Goal: Task Accomplishment & Management: Use online tool/utility

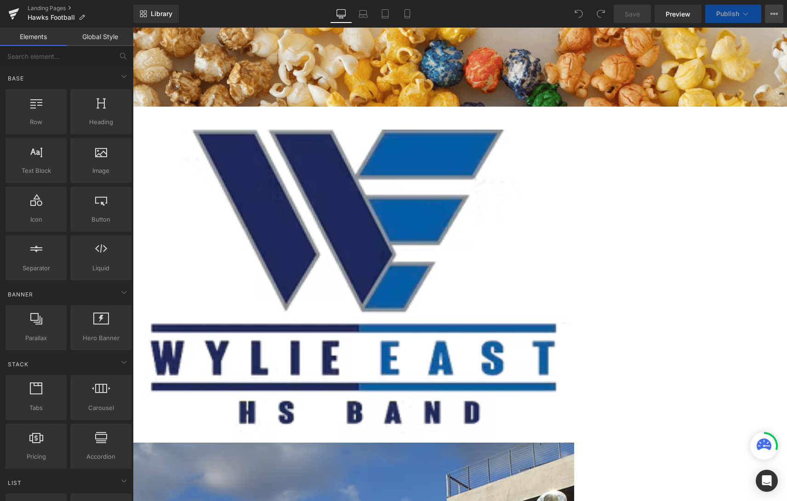
scroll to position [1730, 648]
click at [779, 14] on button "View Live Page View with current Template Save Template to Library Schedule Pub…" at bounding box center [774, 14] width 18 height 18
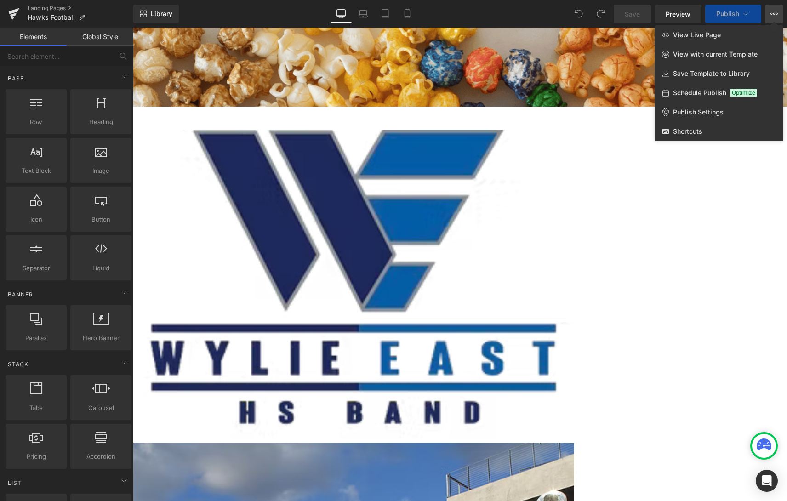
scroll to position [2336, 648]
click at [552, 148] on div at bounding box center [460, 265] width 654 height 474
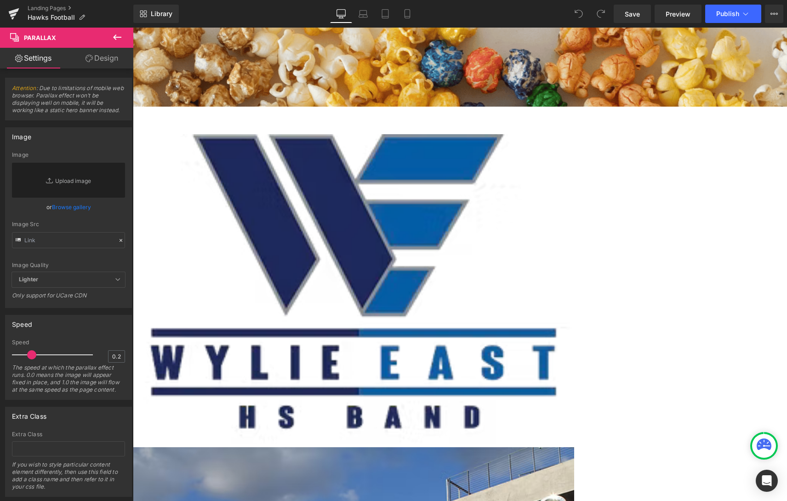
click at [133, 28] on icon at bounding box center [133, 28] width 0 height 0
click at [133, 28] on link "Image" at bounding box center [133, 28] width 0 height 0
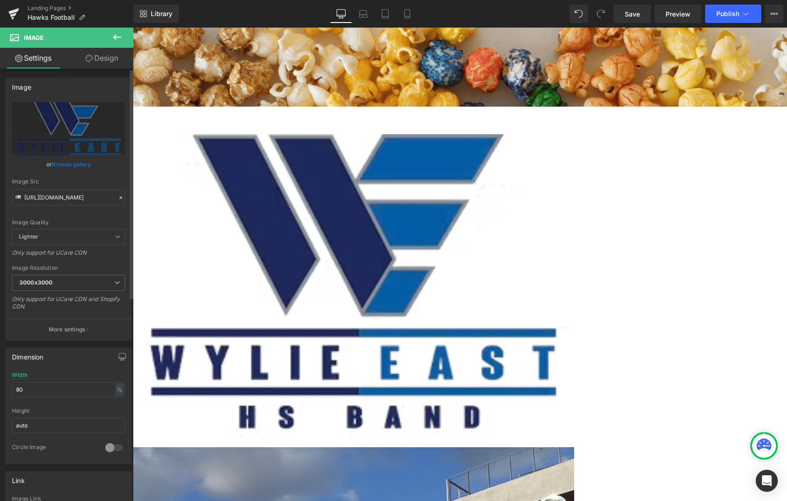
click at [118, 196] on icon at bounding box center [121, 198] width 6 height 6
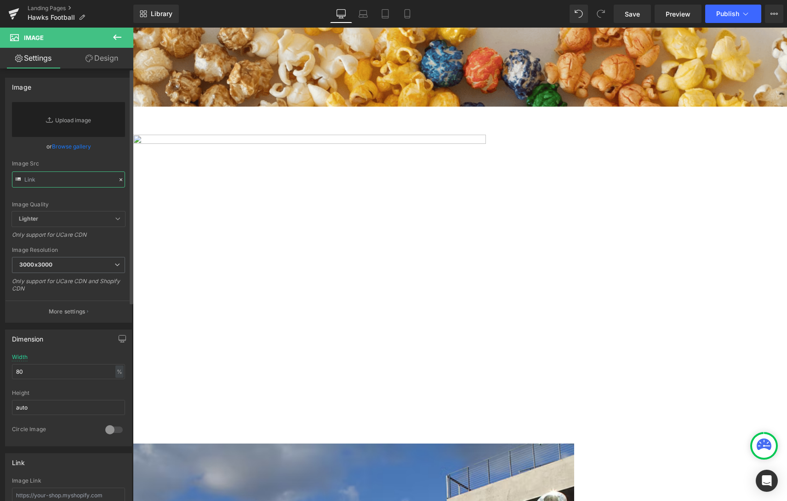
paste input "[URL][DOMAIN_NAME]"
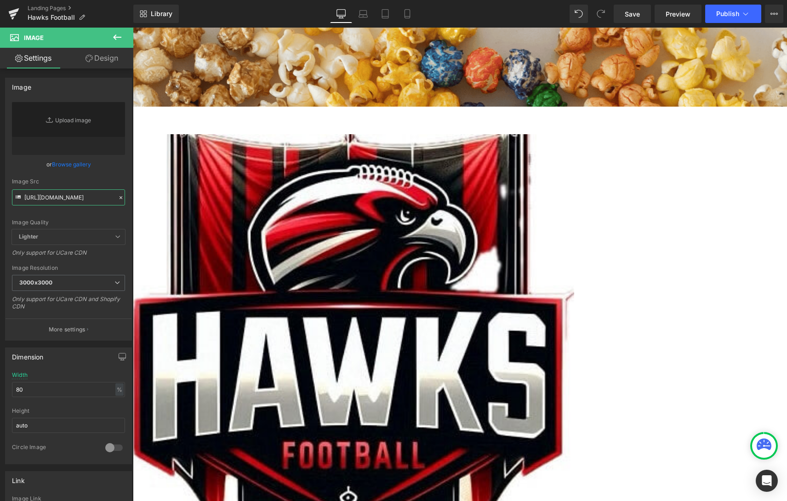
scroll to position [2389, 648]
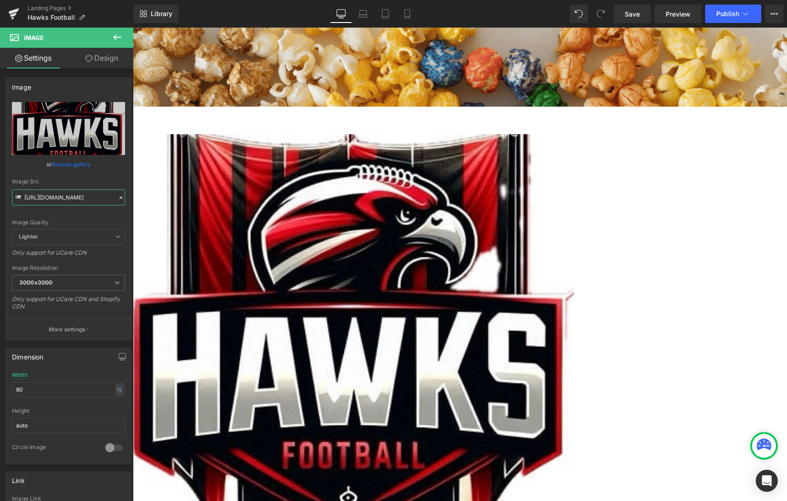
type input "[URL][DOMAIN_NAME]"
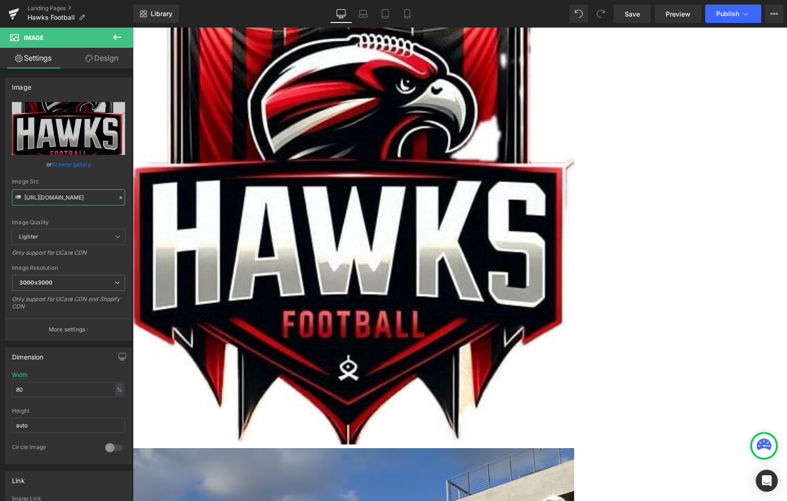
scroll to position [138, 0]
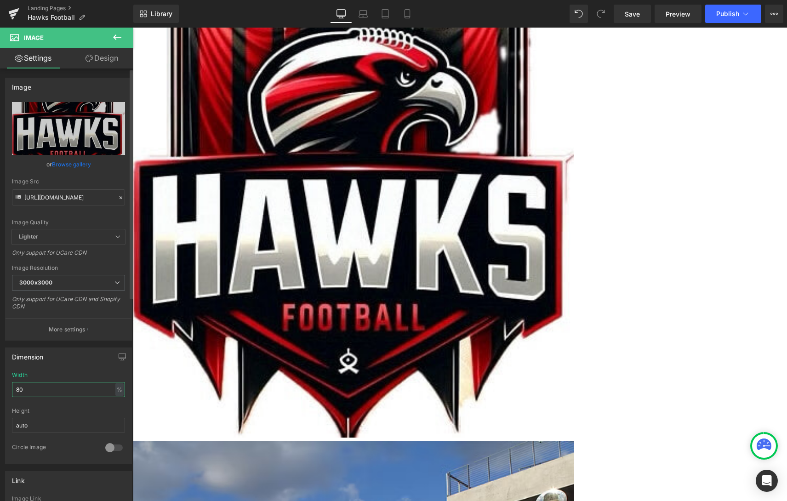
click at [53, 389] on input "80" at bounding box center [68, 389] width 113 height 15
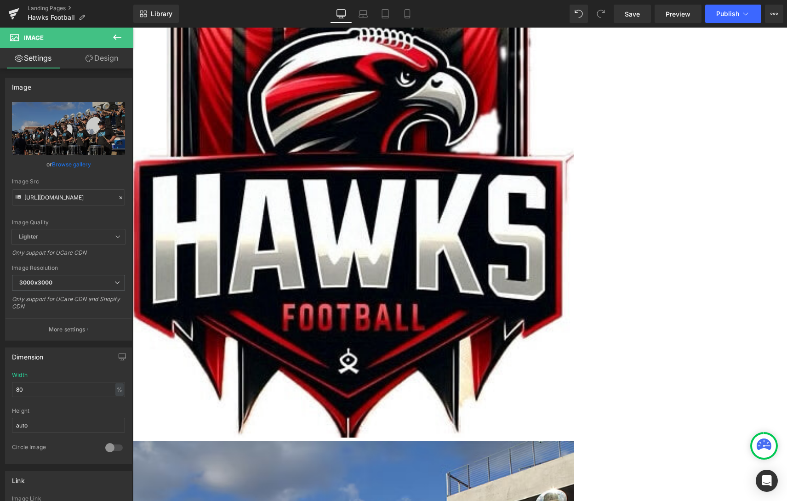
click at [133, 28] on span "Image" at bounding box center [133, 28] width 0 height 0
click at [60, 195] on input "[URL][DOMAIN_NAME]" at bounding box center [68, 197] width 113 height 16
paste input "6929_1.jpg?v=1760036855"
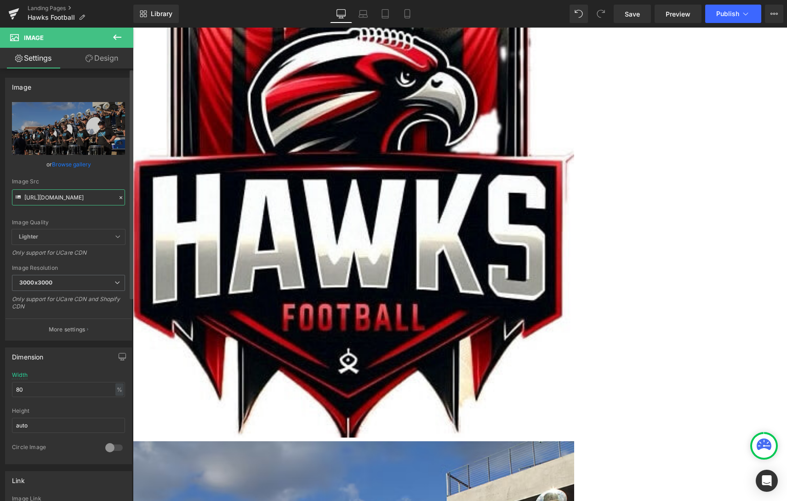
scroll to position [0, 142]
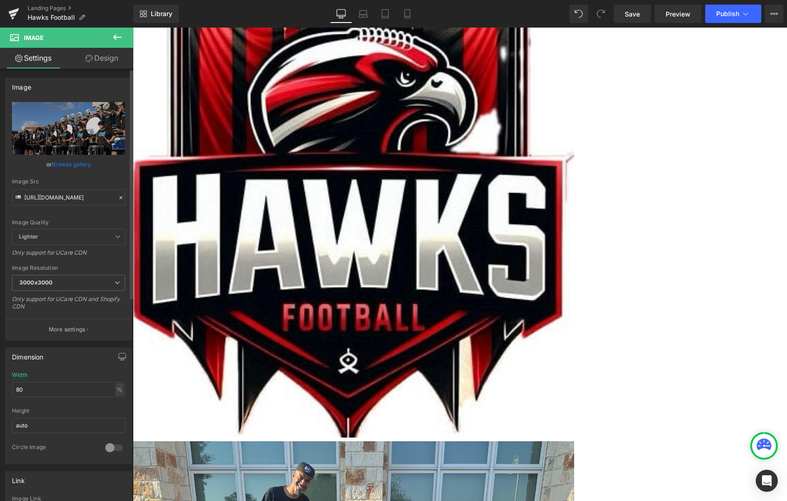
click at [107, 218] on div "Image Quality Lighter Lightest Lighter Lighter Lightest Only support for UCare …" at bounding box center [68, 165] width 113 height 127
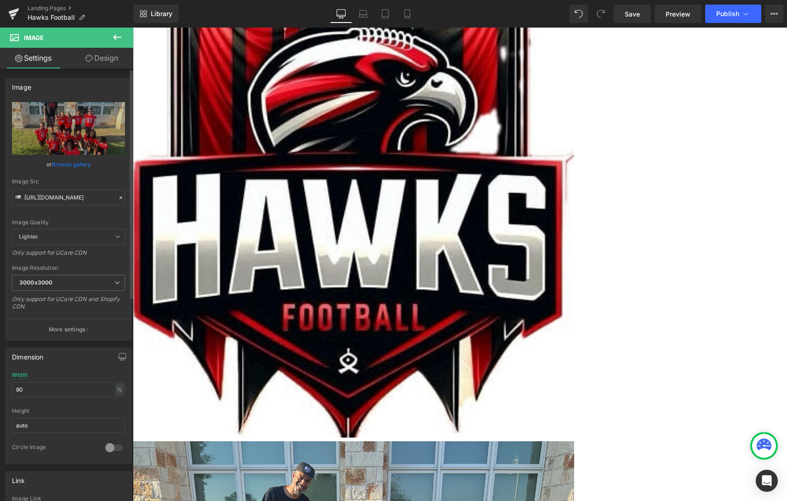
type input "[URL][DOMAIN_NAME]"
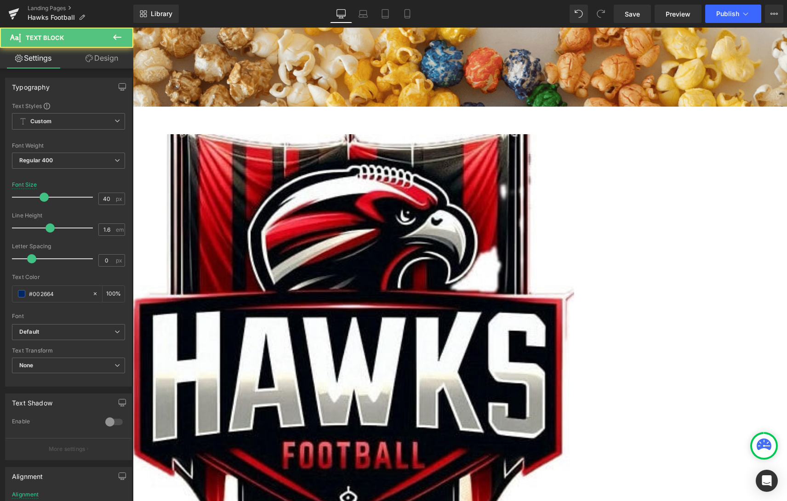
drag, startPoint x: 540, startPoint y: 425, endPoint x: 388, endPoint y: 421, distance: 151.8
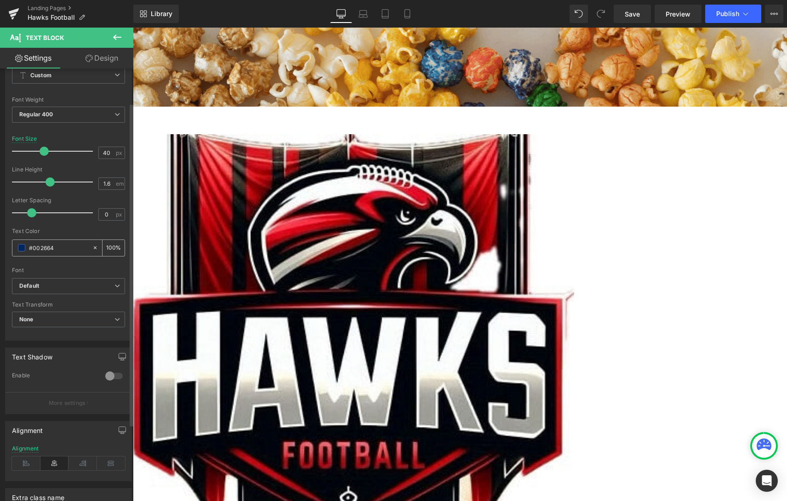
click at [19, 249] on span at bounding box center [21, 247] width 7 height 7
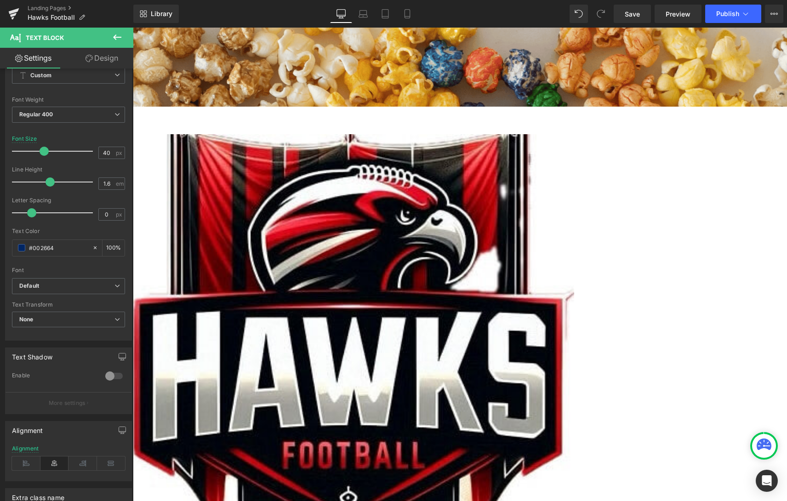
click at [133, 28] on span "Text Block" at bounding box center [133, 28] width 0 height 0
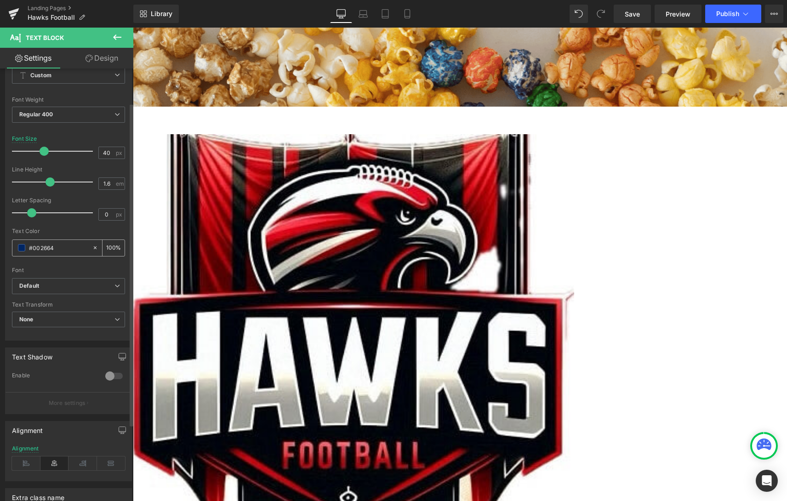
click at [57, 248] on input "#002664" at bounding box center [58, 248] width 59 height 10
paste input "b8050f"
type input "#b8050f"
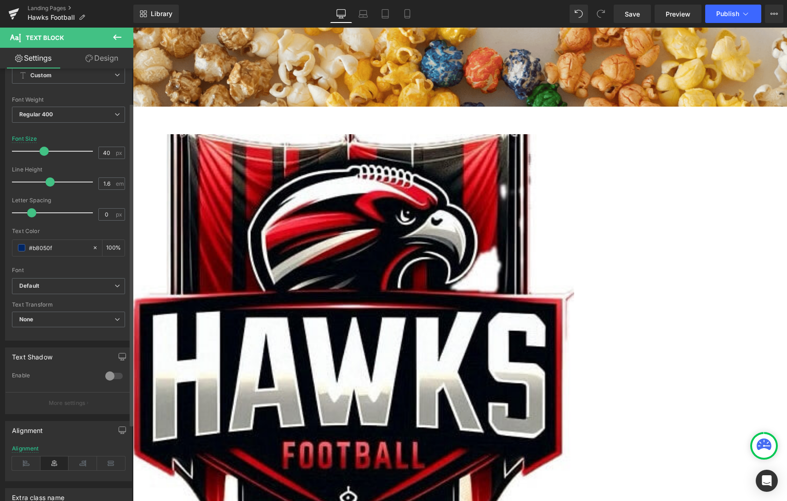
click at [69, 263] on div at bounding box center [68, 264] width 113 height 6
click at [54, 249] on input "#b8050f" at bounding box center [58, 248] width 59 height 10
click at [83, 259] on div "Text Color #b8050f 100 %" at bounding box center [68, 247] width 113 height 39
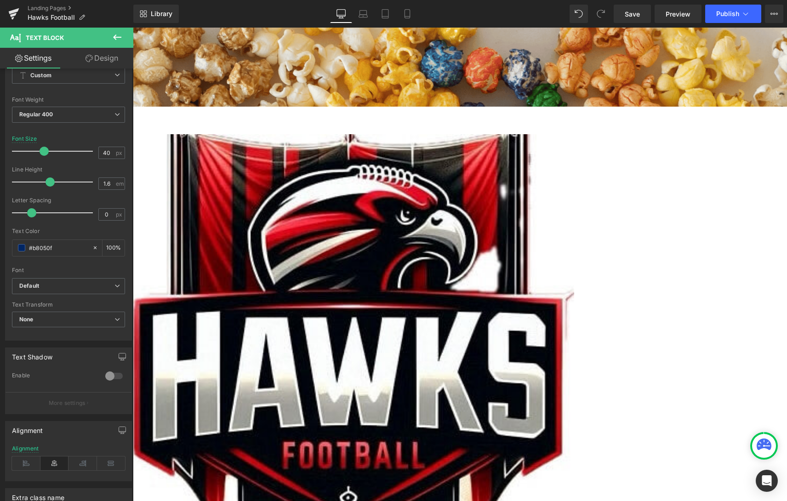
click at [188, 272] on div "Image" at bounding box center [409, 356] width 552 height 445
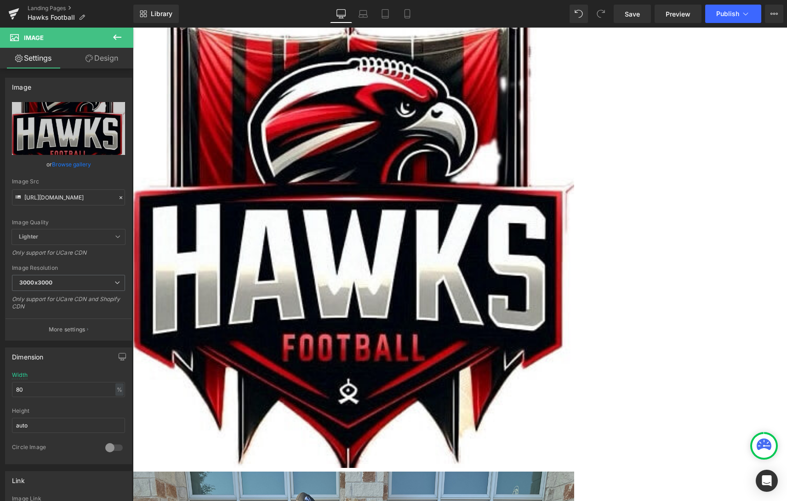
scroll to position [138, 0]
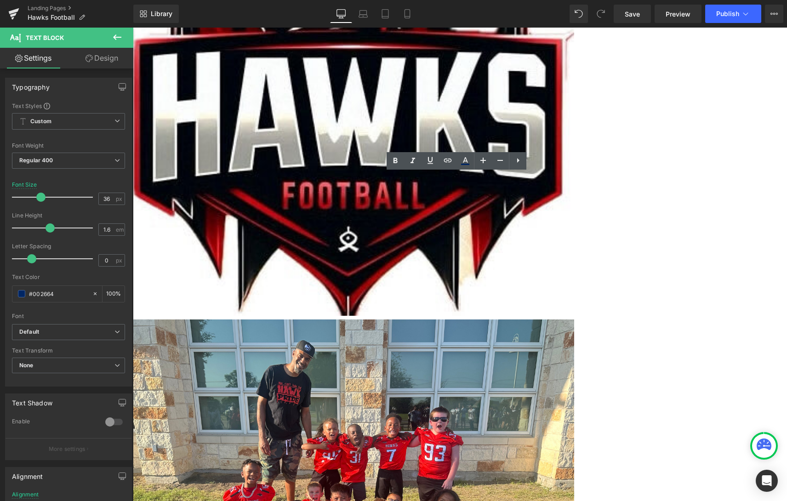
scroll to position [0, 0]
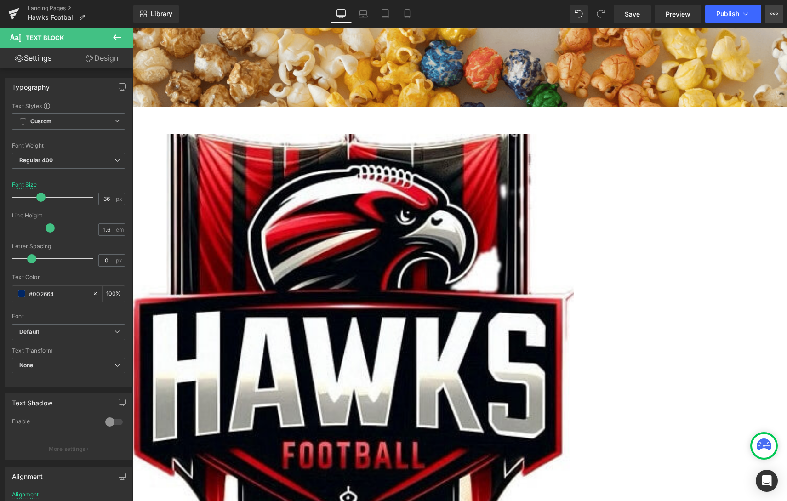
click at [777, 17] on icon at bounding box center [774, 13] width 7 height 7
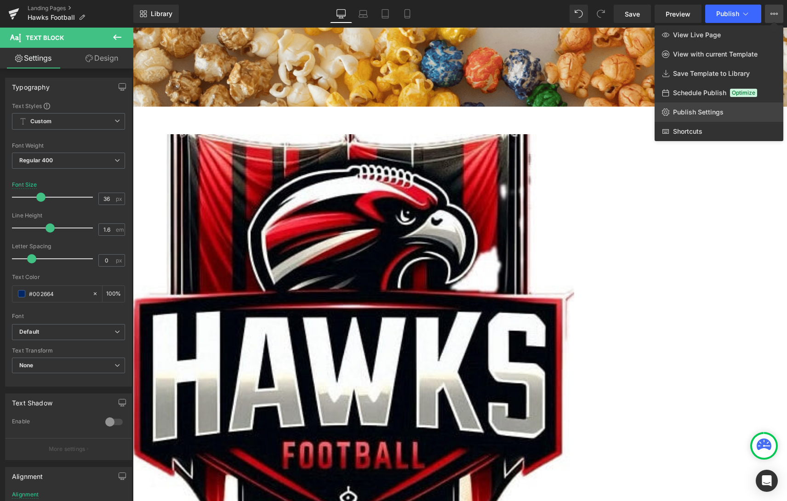
click at [711, 112] on span "Publish Settings" at bounding box center [698, 112] width 51 height 8
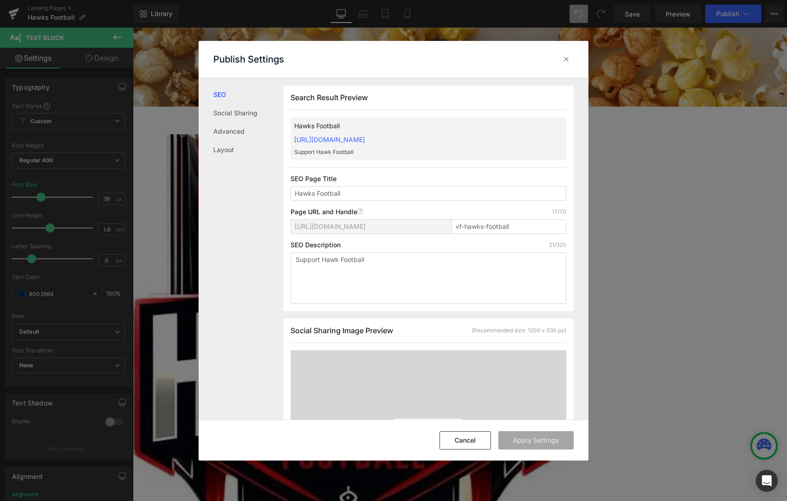
scroll to position [0, 0]
click at [483, 230] on input "vf-hawks-football" at bounding box center [509, 226] width 115 height 15
click at [466, 226] on input "vf-hawks-flag-football" at bounding box center [509, 226] width 115 height 15
click at [488, 221] on input "vf-Hawks-flag-football" at bounding box center [509, 226] width 115 height 15
click at [505, 228] on input "vf-Hawks-Flag-football" at bounding box center [509, 226] width 115 height 15
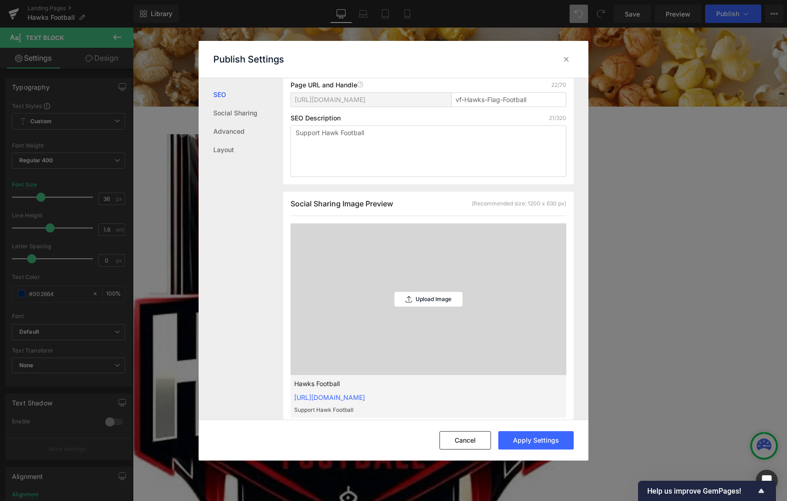
scroll to position [138, 0]
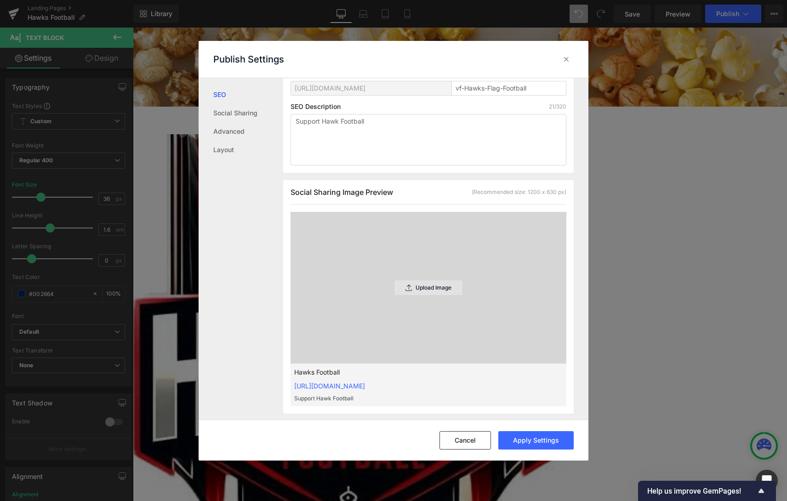
click at [437, 291] on p "Upload Image" at bounding box center [434, 288] width 36 height 6
click at [448, 289] on p "Upload Image" at bounding box center [434, 288] width 36 height 6
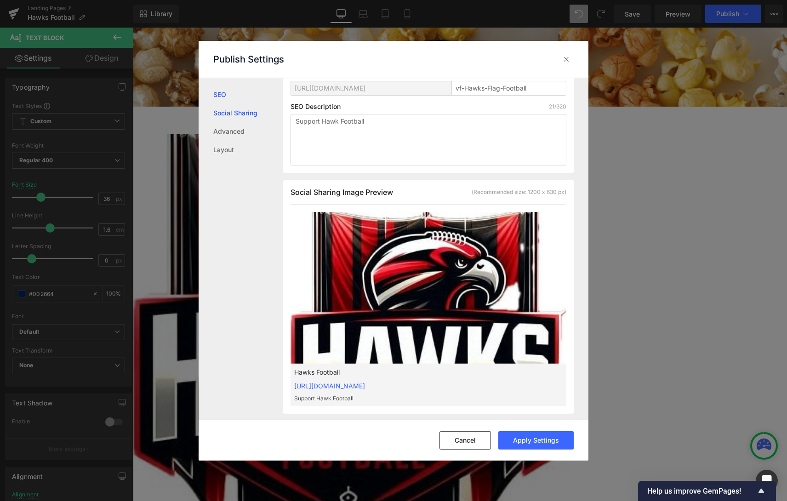
click at [228, 117] on link "Social Sharing" at bounding box center [248, 113] width 70 height 18
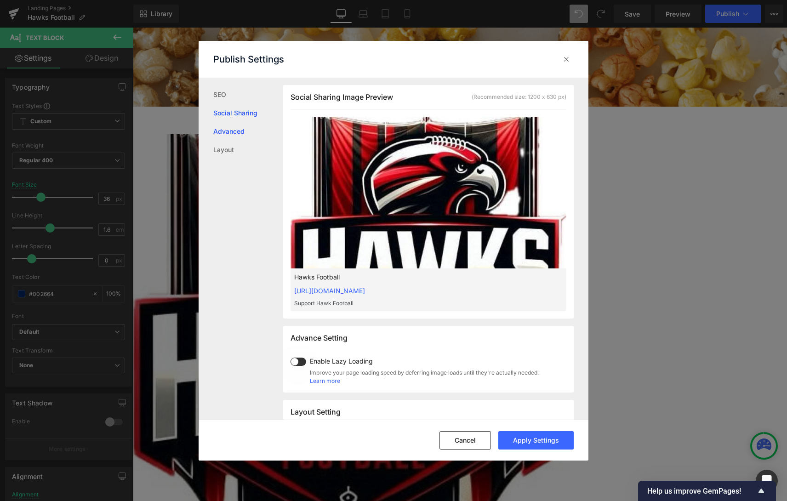
click at [239, 124] on link "Advanced" at bounding box center [248, 131] width 70 height 18
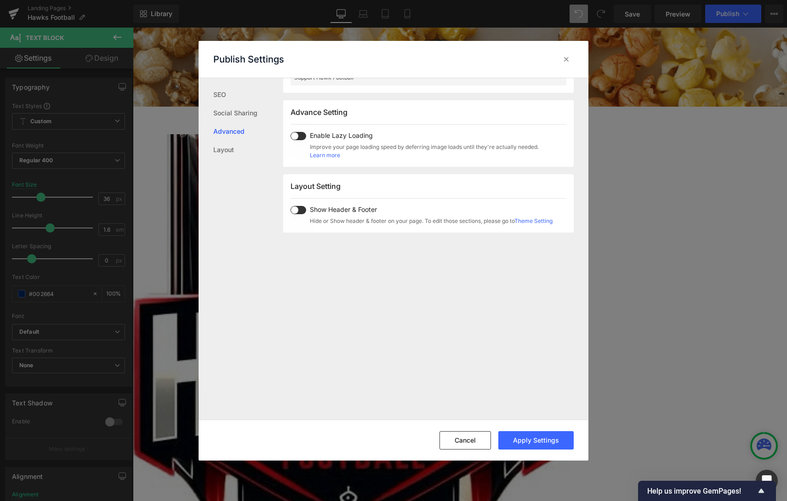
scroll to position [475, 0]
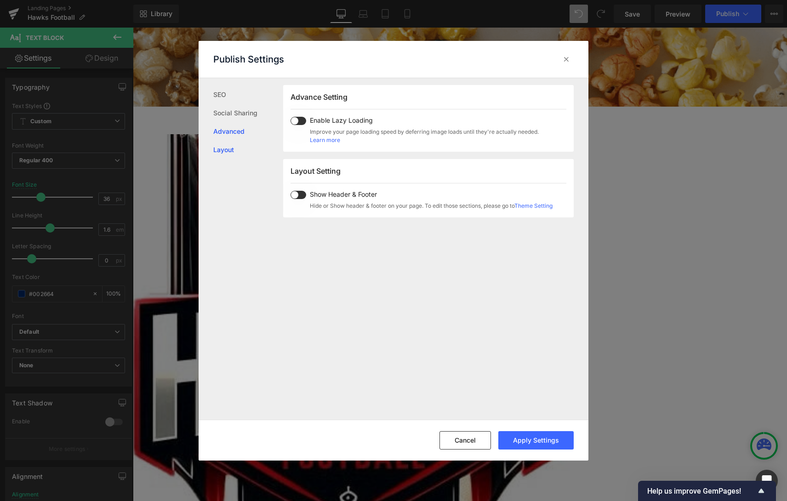
click at [234, 153] on link "Layout" at bounding box center [248, 150] width 70 height 18
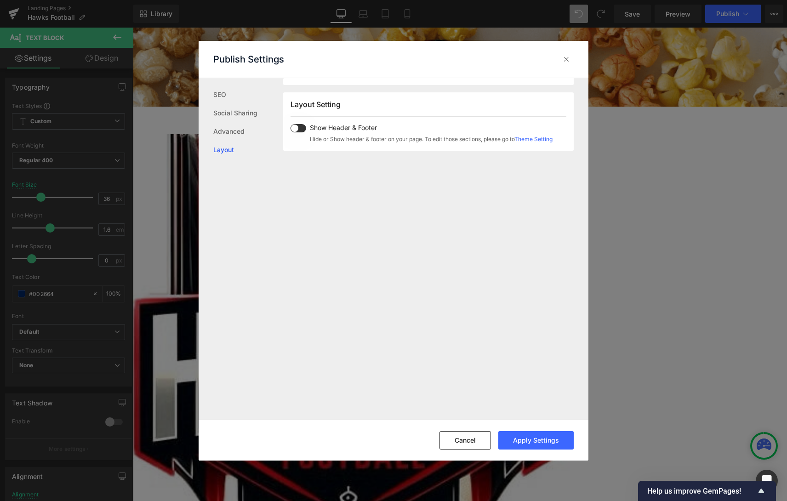
scroll to position [548, 0]
click at [226, 96] on link "SEO" at bounding box center [248, 95] width 70 height 18
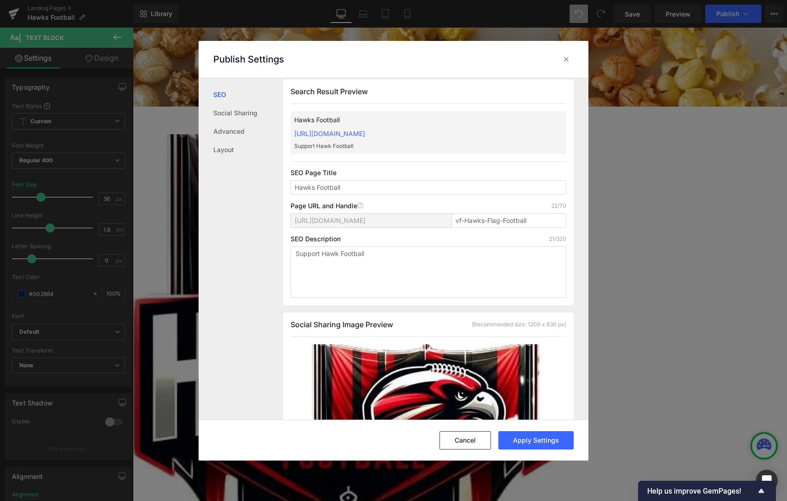
scroll to position [0, 0]
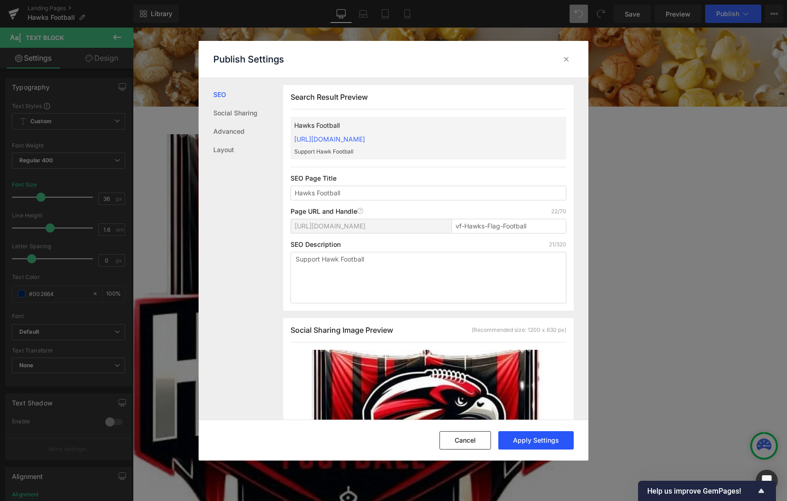
click at [542, 441] on button "Apply Settings" at bounding box center [536, 440] width 75 height 18
click at [468, 228] on input "vf-hawks-flag-football" at bounding box center [509, 226] width 115 height 15
type input "vf-Hawks-Flag-Football"
click at [567, 62] on icon at bounding box center [566, 59] width 9 height 9
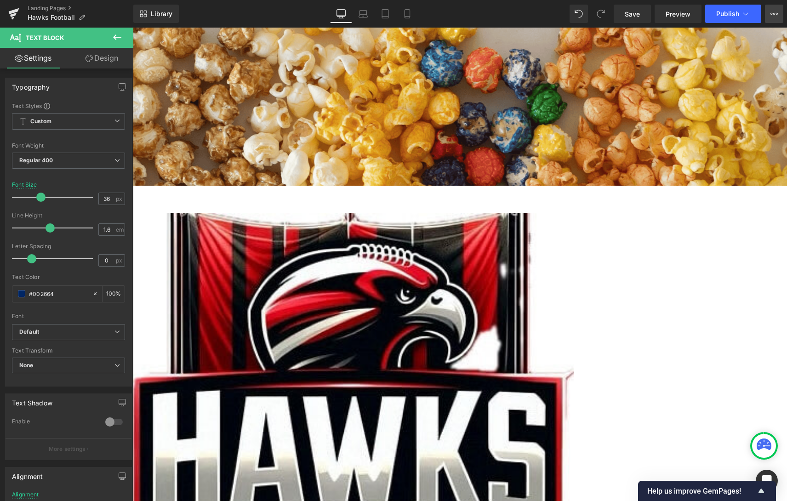
click at [771, 15] on icon at bounding box center [774, 13] width 7 height 7
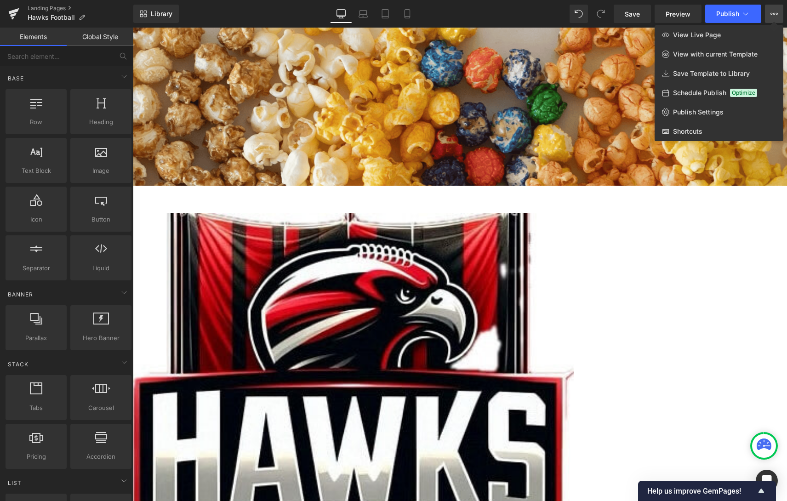
click at [466, 149] on div at bounding box center [460, 265] width 654 height 474
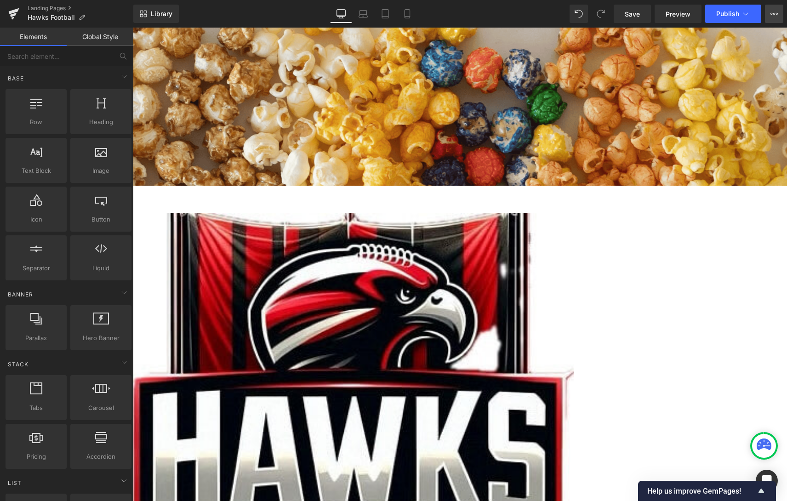
click at [775, 13] on icon at bounding box center [775, 14] width 2 height 2
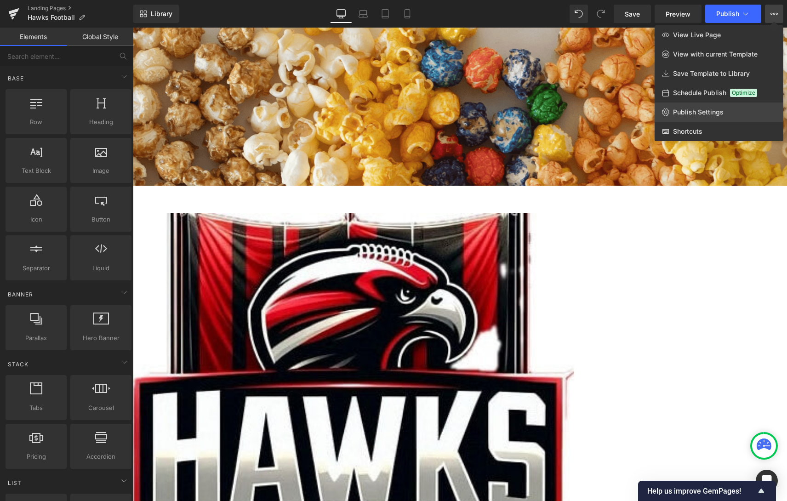
click at [704, 113] on span "Publish Settings" at bounding box center [698, 112] width 51 height 8
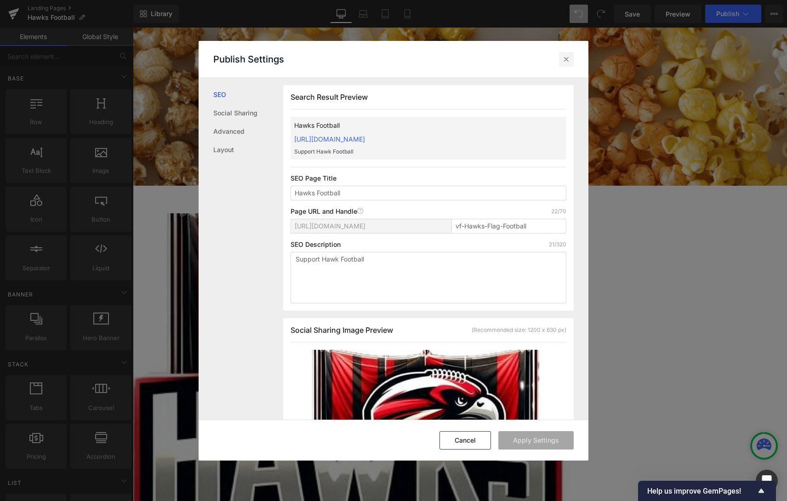
click at [566, 56] on icon at bounding box center [566, 59] width 9 height 9
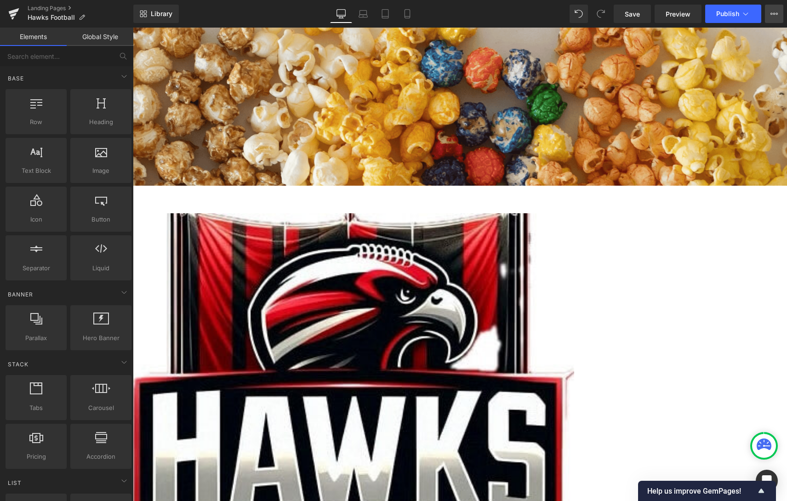
click at [771, 11] on icon at bounding box center [774, 13] width 7 height 7
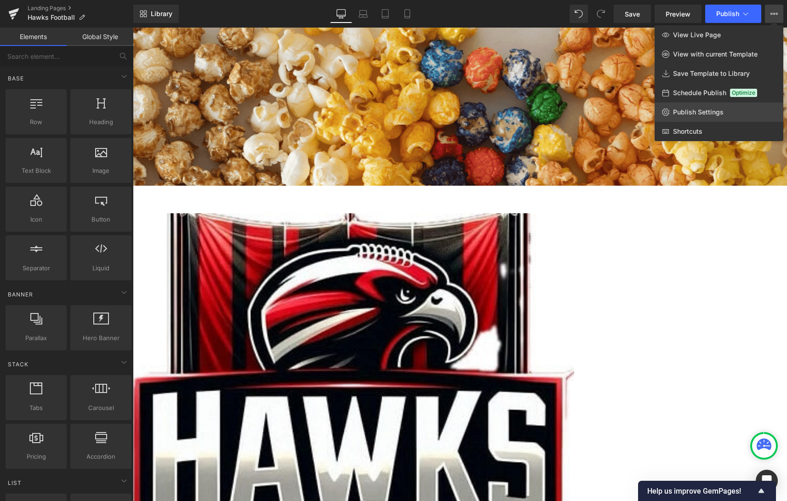
click at [720, 108] on span "Publish Settings" at bounding box center [698, 112] width 51 height 8
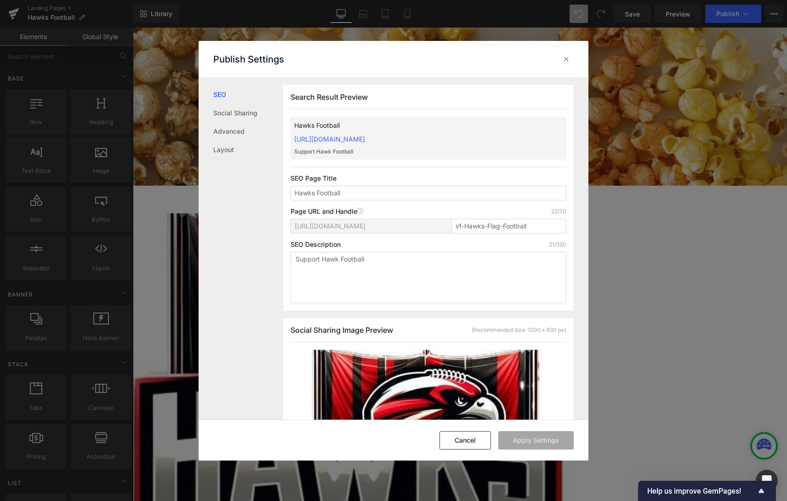
click at [556, 59] on div "Publish Settings" at bounding box center [394, 59] width 390 height 37
click at [565, 60] on icon at bounding box center [566, 59] width 9 height 9
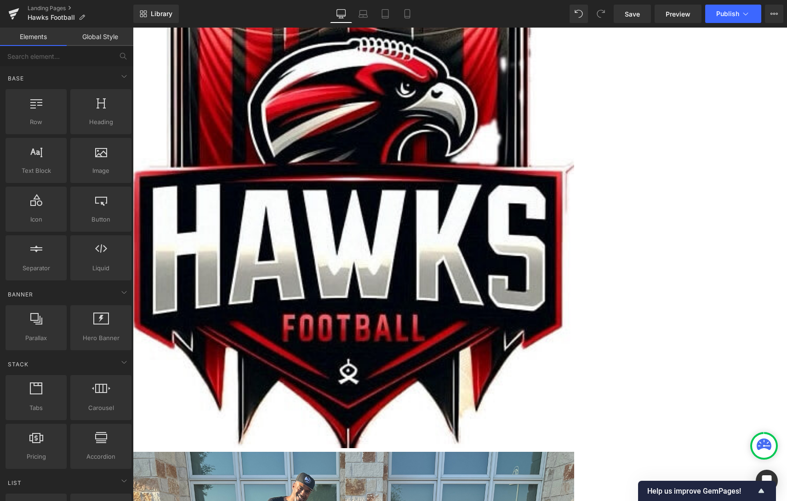
scroll to position [276, 0]
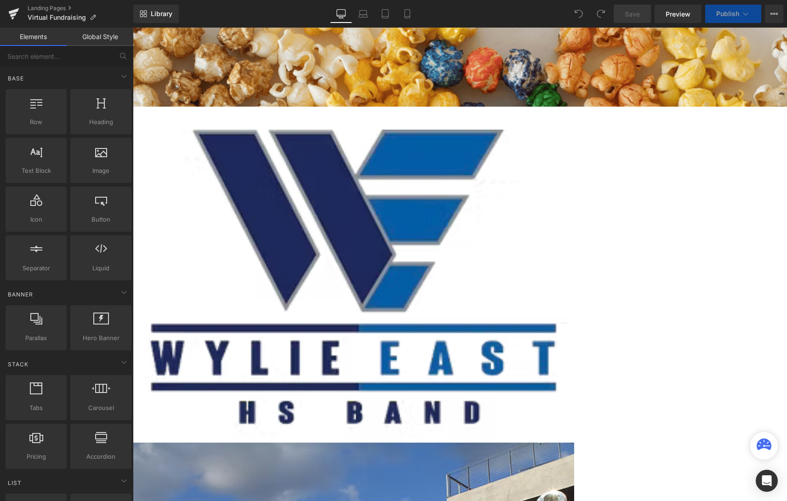
scroll to position [1066, 648]
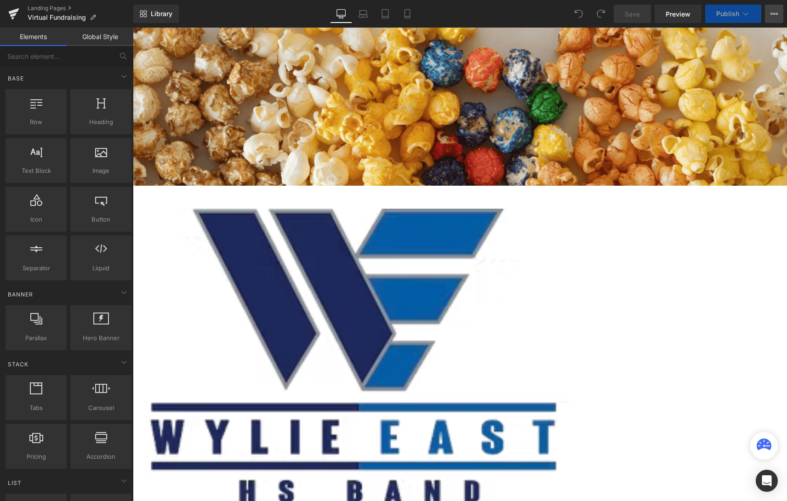
click at [770, 23] on button "View Live Page View with current Template Save Template to Library Schedule Pub…" at bounding box center [774, 14] width 18 height 18
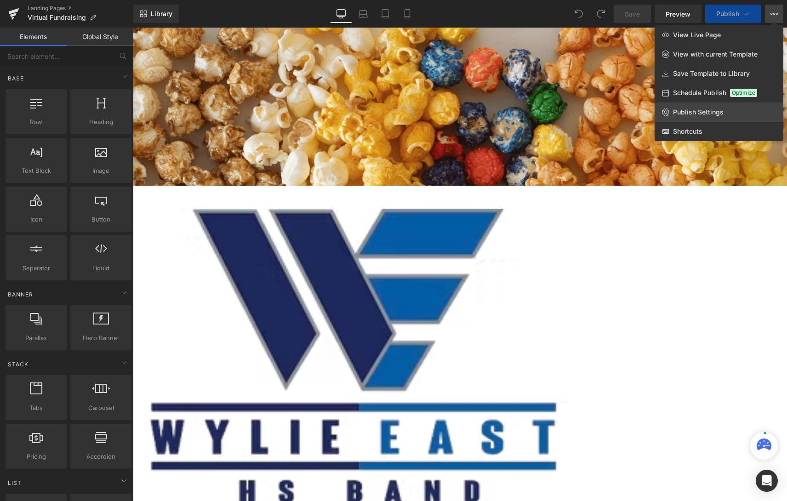
scroll to position [1572, 648]
click at [718, 115] on span "Publish Settings" at bounding box center [698, 112] width 51 height 8
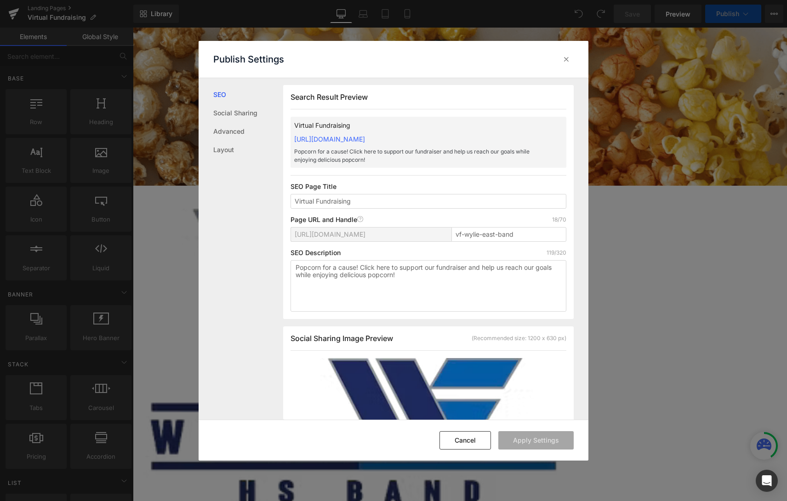
scroll to position [1730, 648]
click at [565, 60] on icon at bounding box center [566, 59] width 9 height 9
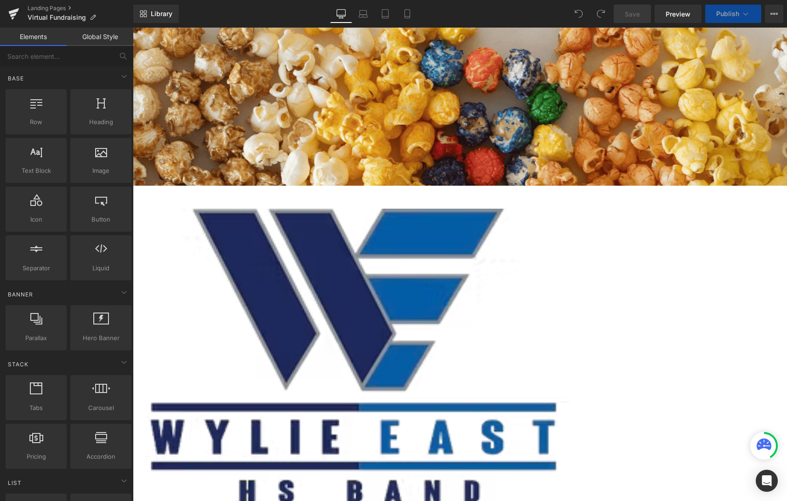
scroll to position [5, 5]
